Goal: Find specific page/section: Find specific page/section

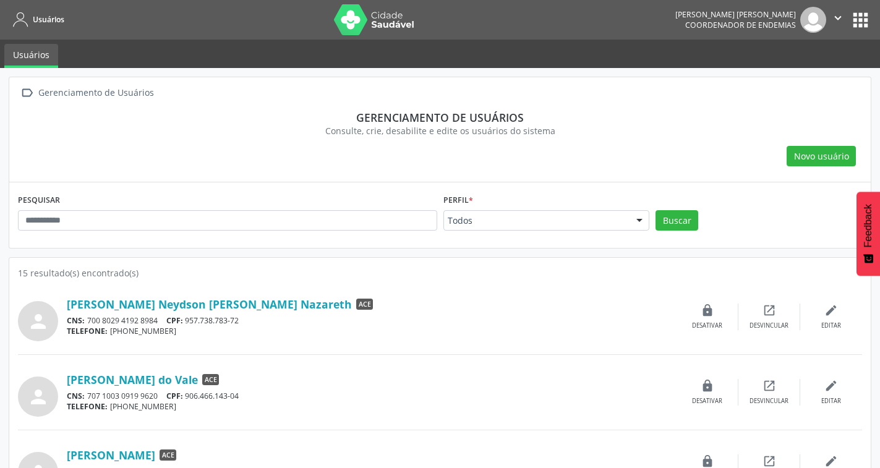
scroll to position [947, 0]
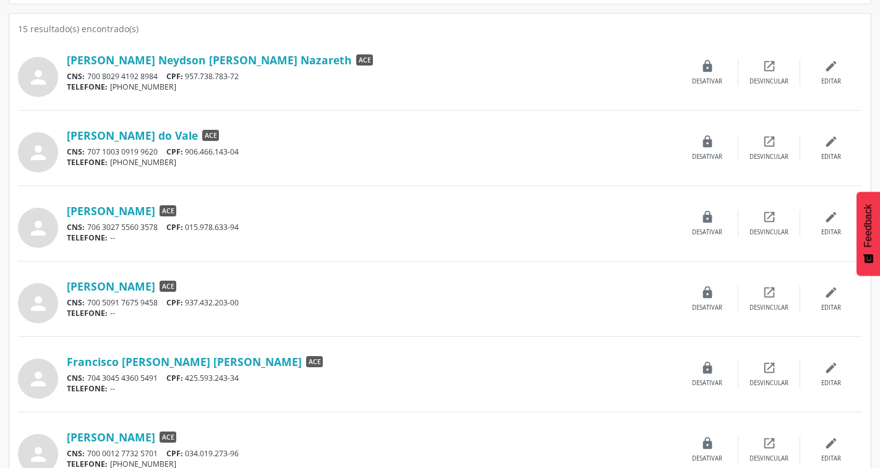
scroll to position [247, 0]
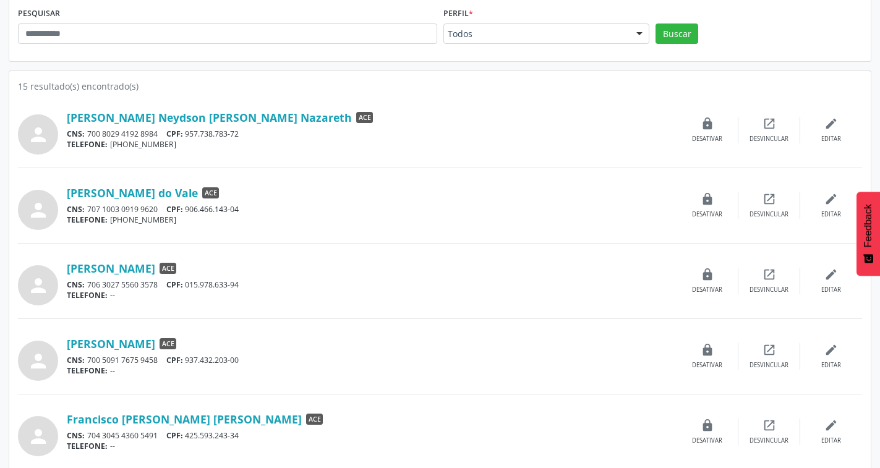
scroll to position [62, 0]
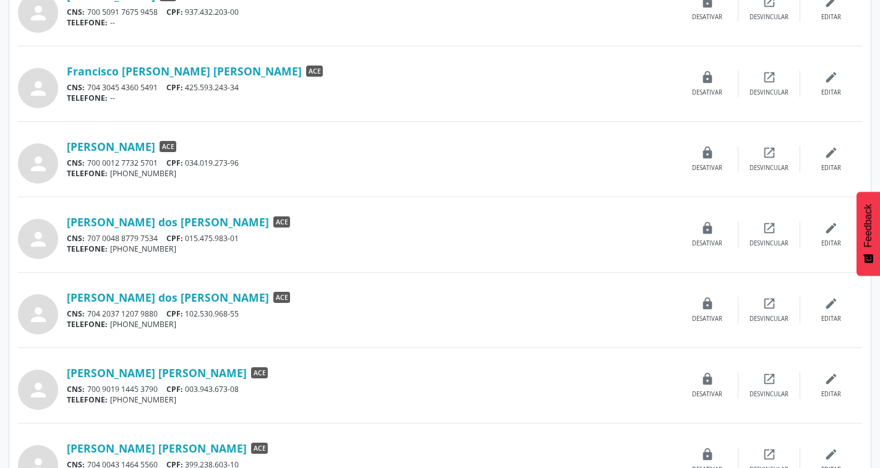
scroll to position [557, 0]
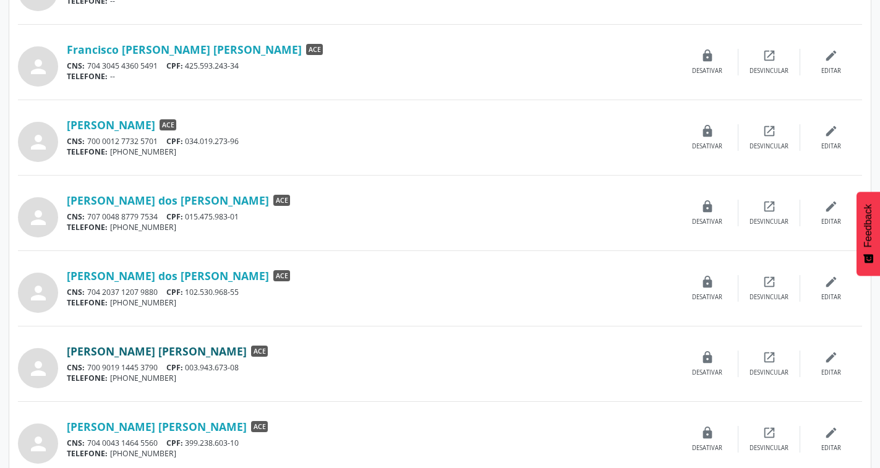
click at [184, 356] on link "[PERSON_NAME] [PERSON_NAME]" at bounding box center [157, 351] width 180 height 14
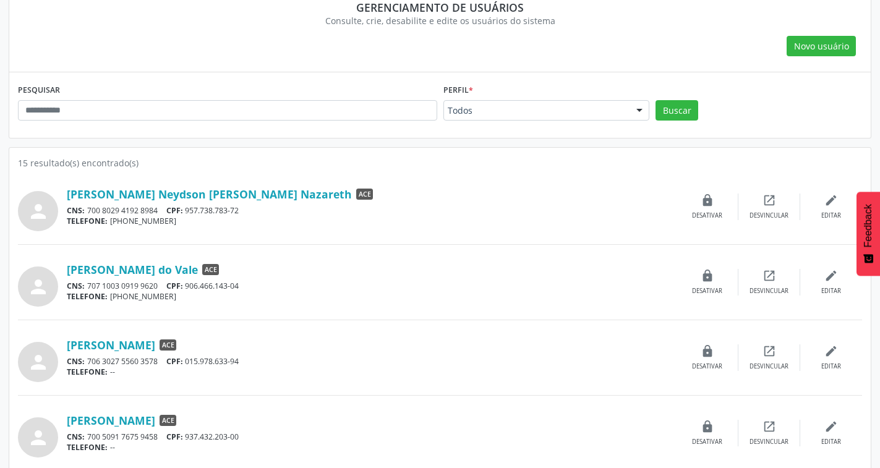
scroll to position [0, 0]
